Goal: Navigation & Orientation: Find specific page/section

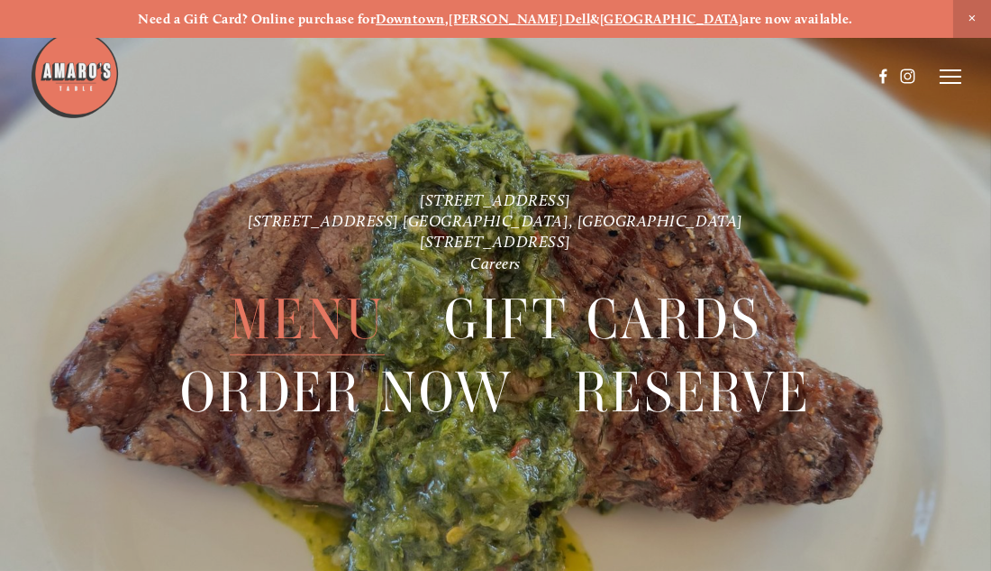
click at [328, 326] on span "Menu" at bounding box center [307, 319] width 154 height 72
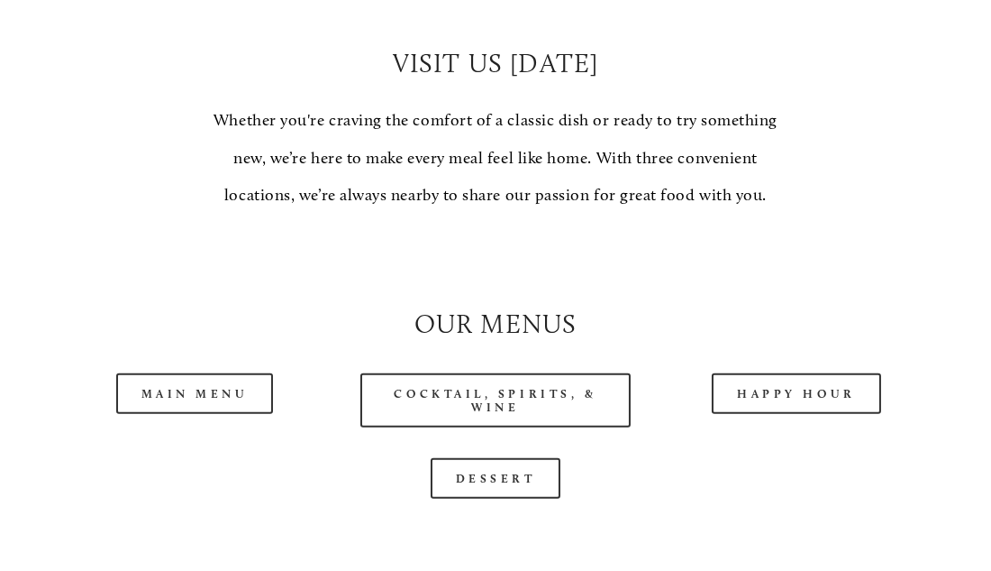
scroll to position [1383, 0]
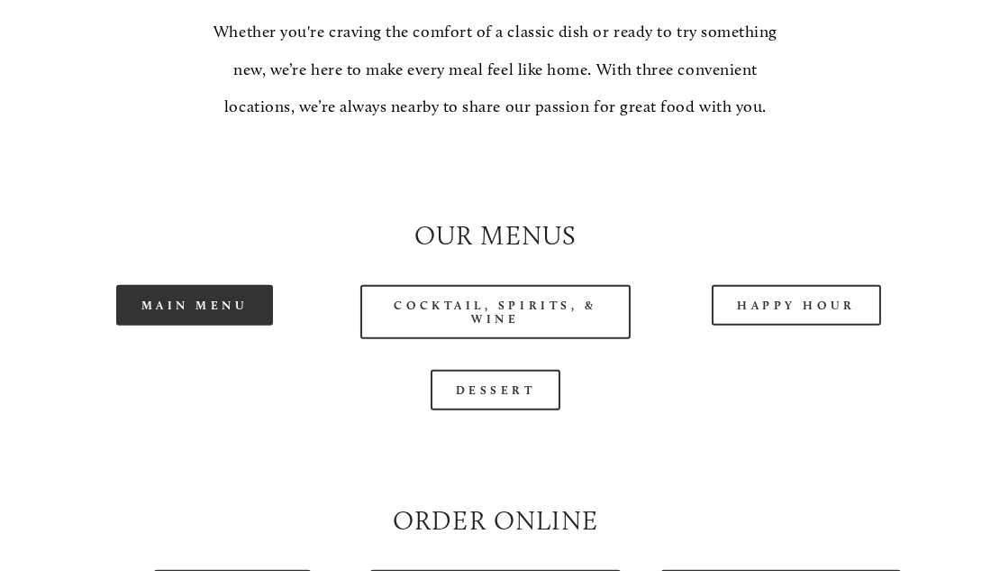
click at [188, 310] on link "Main Menu" at bounding box center [195, 305] width 158 height 41
